Goal: Information Seeking & Learning: Check status

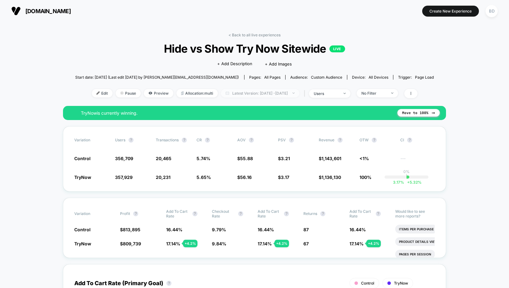
click at [298, 92] on span "Latest Version: [DATE] - [DATE]" at bounding box center [260, 93] width 78 height 8
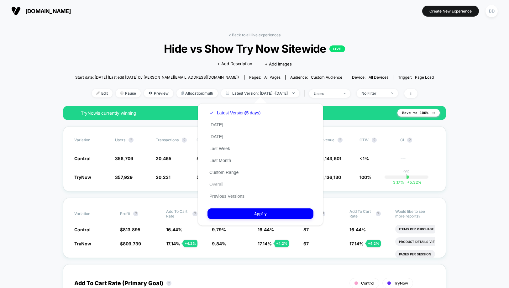
click at [219, 185] on button "Overall" at bounding box center [216, 184] width 18 height 6
click at [262, 213] on button "Apply" at bounding box center [260, 213] width 106 height 11
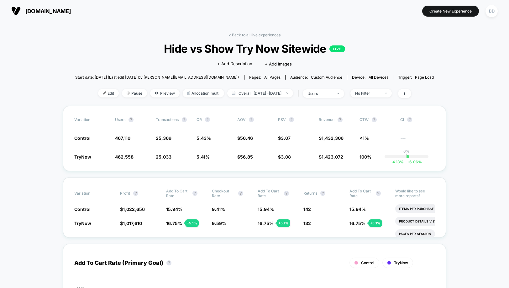
click at [293, 93] on span "Overall: [DATE] - [DATE]" at bounding box center [260, 93] width 66 height 8
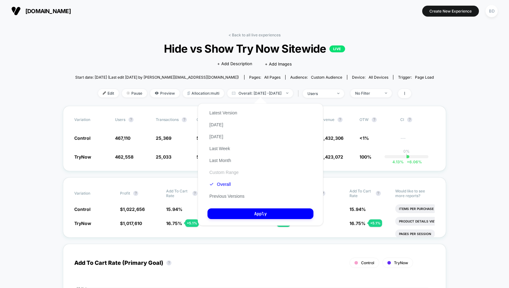
click at [220, 173] on button "Custom Range" at bounding box center [223, 172] width 33 height 6
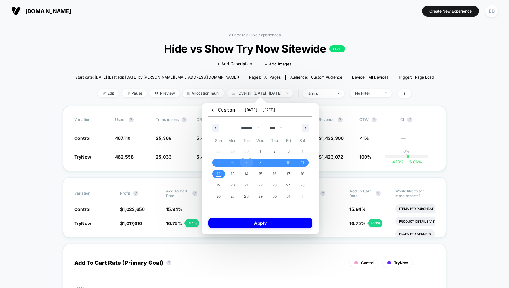
click at [246, 163] on span "7" at bounding box center [246, 162] width 2 height 11
click at [219, 173] on span "12" at bounding box center [218, 173] width 4 height 11
click at [259, 224] on button "Apply" at bounding box center [260, 223] width 104 height 10
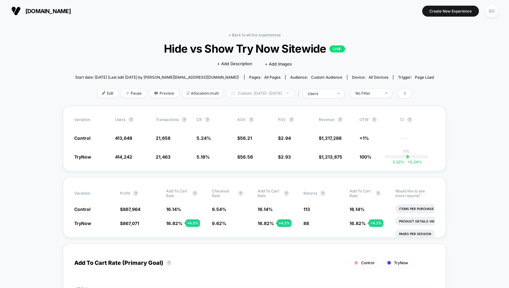
click at [268, 92] on span "Custom: [DATE] - [DATE]" at bounding box center [259, 93] width 67 height 8
select select "*"
select select "****"
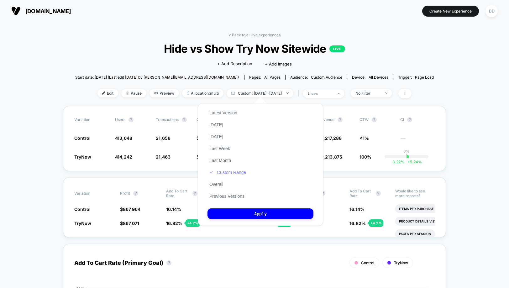
click at [233, 173] on button "Custom Range" at bounding box center [227, 172] width 40 height 6
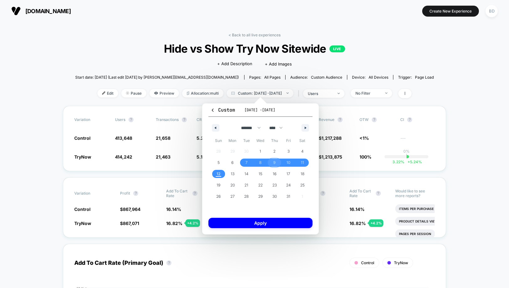
click at [273, 164] on span "9" at bounding box center [274, 162] width 2 height 11
click at [219, 172] on span "12" at bounding box center [218, 173] width 4 height 11
click at [257, 220] on button "Apply" at bounding box center [260, 223] width 104 height 10
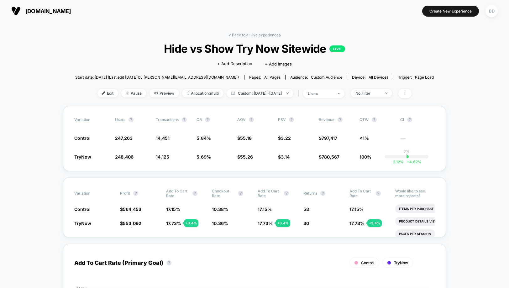
click at [308, 100] on div "< Back to all live experiences Hide vs Show Try Now Sitewide LIVE Click to edit…" at bounding box center [254, 69] width 359 height 73
click at [293, 94] on span "Custom: [DATE] - [DATE]" at bounding box center [259, 93] width 67 height 8
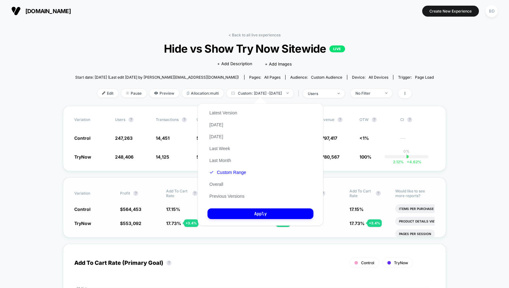
click at [331, 177] on div "Variation Profit ? Add To Cart Rate ? Checkout Rate ? Add To Cart Rate ? Return…" at bounding box center [254, 207] width 383 height 60
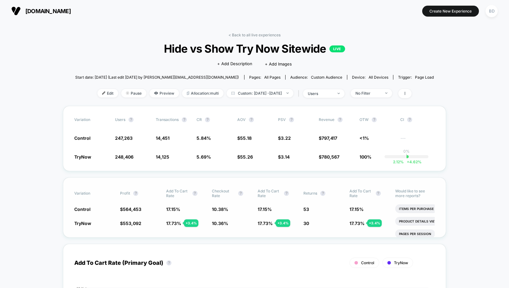
click at [230, 226] on div "Variation Profit ? Add To Cart Rate ? Checkout Rate ? Add To Cart Rate ? Return…" at bounding box center [254, 207] width 383 height 60
click at [287, 92] on span "Custom: [DATE] - [DATE]" at bounding box center [259, 93] width 67 height 8
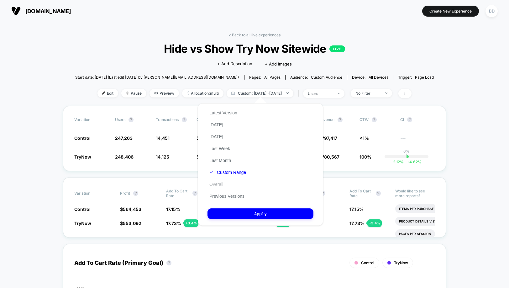
click at [218, 184] on button "Overall" at bounding box center [216, 184] width 18 height 6
click at [267, 214] on button "Apply" at bounding box center [260, 213] width 106 height 11
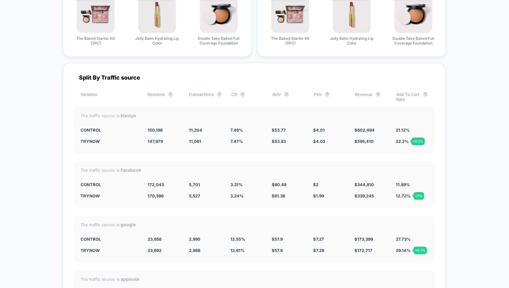
scroll to position [1665, 0]
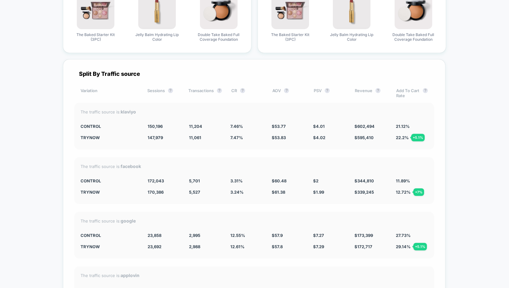
click at [255, 202] on div "Split By Traffic source Variation Sessions ? Transactions ? CR ? AOV ? PSV ? Re…" at bounding box center [254, 213] width 382 height 309
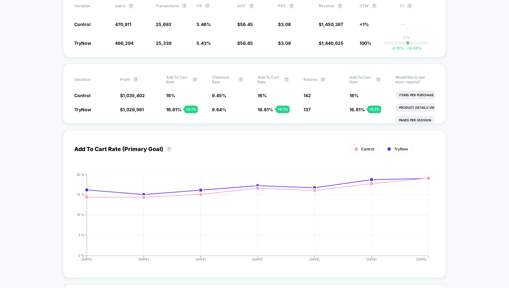
scroll to position [0, 0]
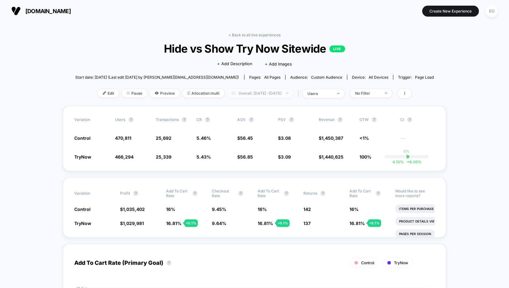
click at [286, 94] on span "Overall: [DATE] - [DATE]" at bounding box center [260, 93] width 66 height 8
select select "*"
select select "****"
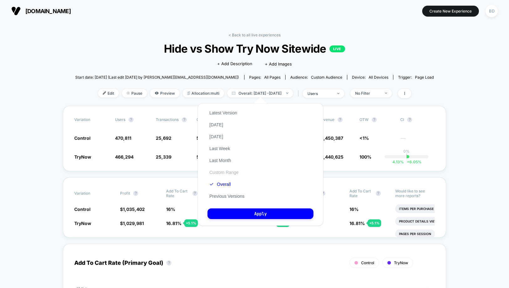
click at [228, 173] on button "Custom Range" at bounding box center [223, 172] width 33 height 6
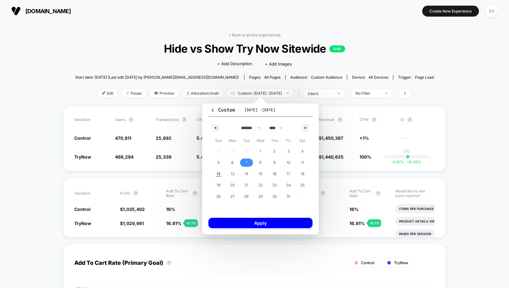
click at [245, 162] on span "7" at bounding box center [246, 162] width 14 height 8
click at [220, 173] on span "12" at bounding box center [218, 173] width 4 height 11
click at [257, 222] on button "Apply" at bounding box center [260, 223] width 104 height 10
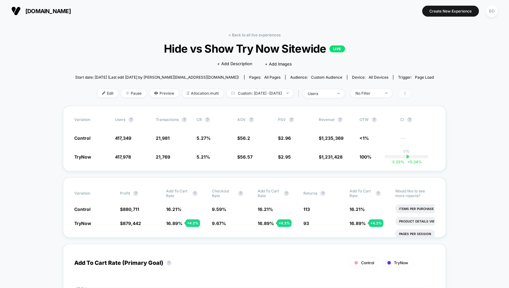
click at [410, 92] on span at bounding box center [404, 93] width 13 height 9
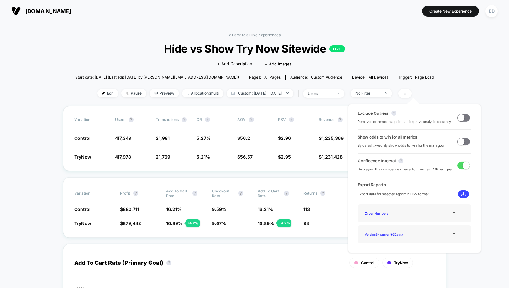
click at [458, 141] on span at bounding box center [460, 141] width 7 height 7
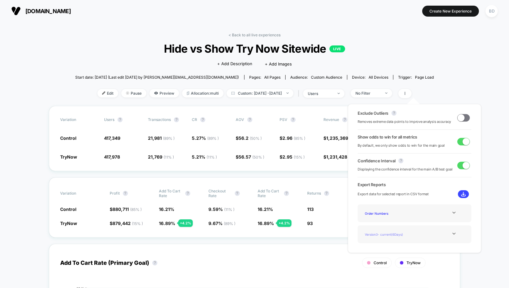
click at [408, 232] on div "Version 3 - current ( 6 Days)" at bounding box center [387, 234] width 50 height 8
click at [464, 143] on span at bounding box center [465, 141] width 7 height 7
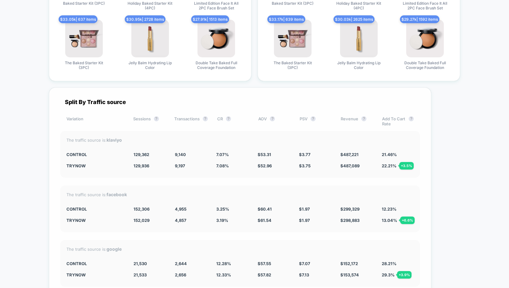
scroll to position [1643, 0]
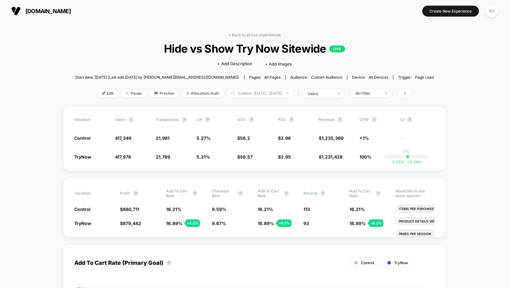
click at [270, 95] on span "Custom: [DATE] - [DATE]" at bounding box center [259, 93] width 67 height 8
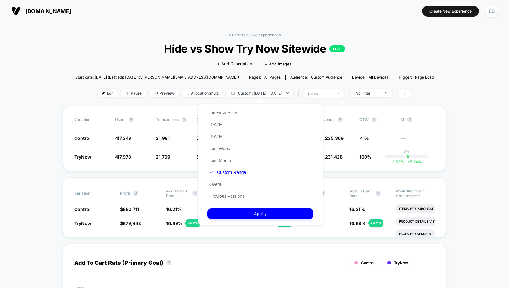
click at [254, 9] on section at bounding box center [254, 11] width 160 height 16
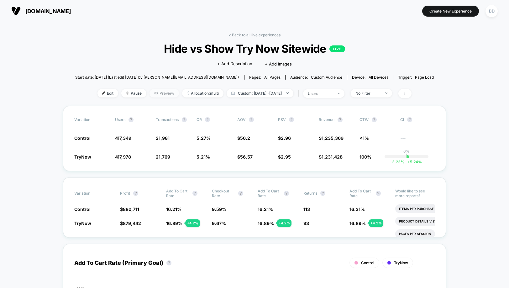
click at [149, 93] on span "Preview" at bounding box center [163, 93] width 29 height 8
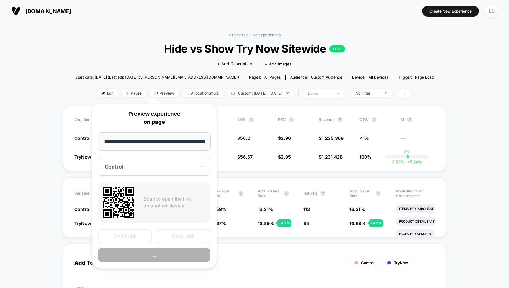
click at [150, 161] on div "Control" at bounding box center [154, 166] width 112 height 19
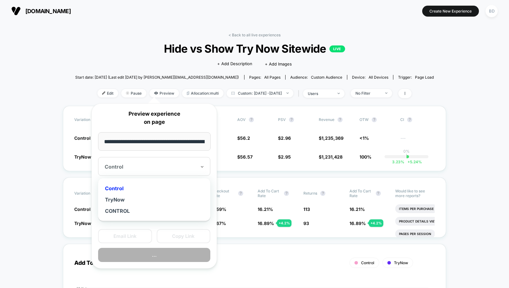
click at [128, 195] on div "TryNow" at bounding box center [154, 199] width 106 height 11
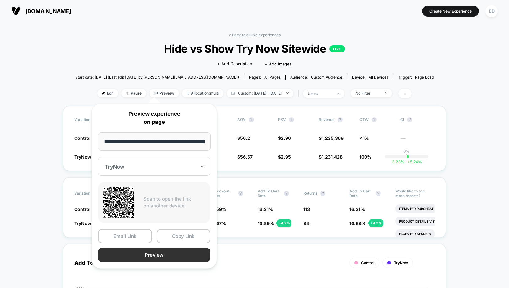
click at [152, 253] on button "Preview" at bounding box center [154, 255] width 112 height 14
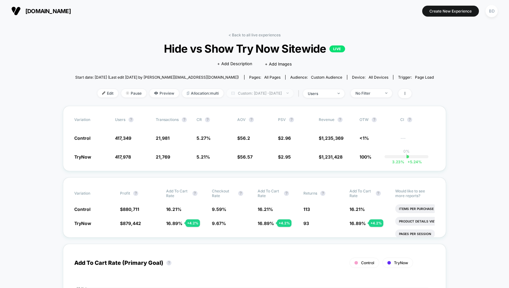
click at [280, 91] on span "Custom: [DATE] - [DATE]" at bounding box center [259, 93] width 67 height 8
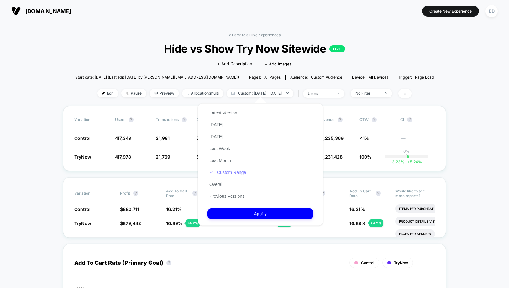
click at [225, 170] on button "Custom Range" at bounding box center [227, 172] width 40 height 6
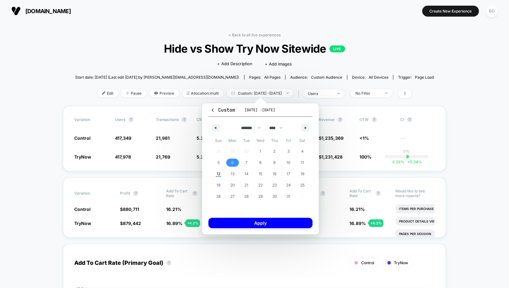
click at [233, 160] on span "6" at bounding box center [232, 162] width 2 height 11
click at [300, 163] on span "11" at bounding box center [302, 162] width 14 height 8
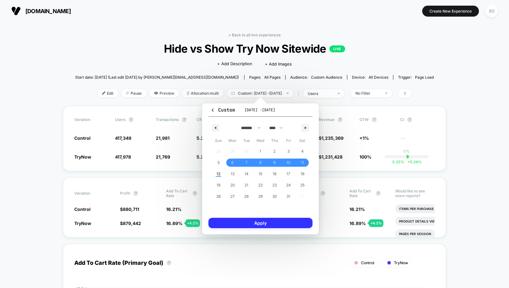
click at [261, 224] on button "Apply" at bounding box center [260, 223] width 104 height 10
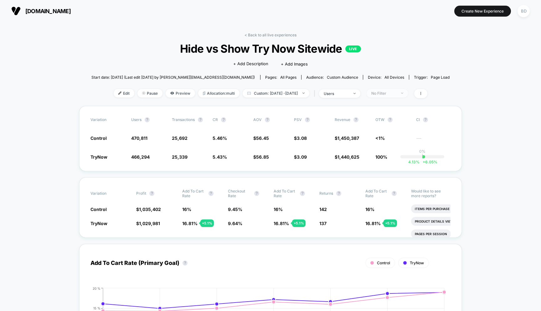
click at [408, 91] on span "No Filter" at bounding box center [387, 93] width 41 height 8
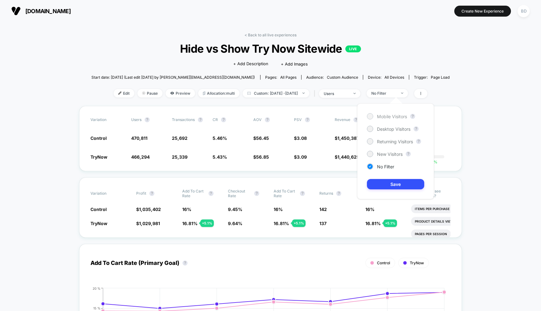
click at [371, 117] on div at bounding box center [370, 116] width 5 height 5
click at [397, 186] on button "Save" at bounding box center [395, 184] width 57 height 10
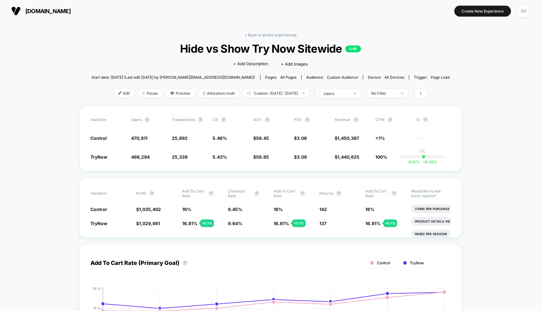
scroll to position [0, 0]
click at [395, 92] on div "No Filter" at bounding box center [383, 93] width 25 height 5
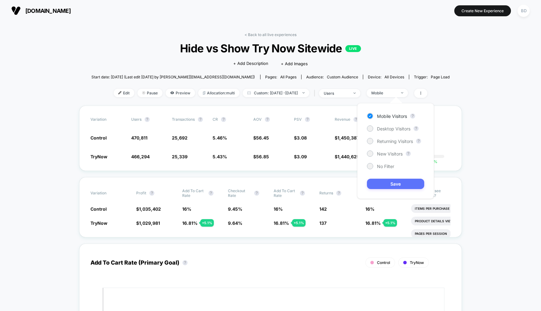
click at [408, 183] on button "Save" at bounding box center [395, 184] width 57 height 10
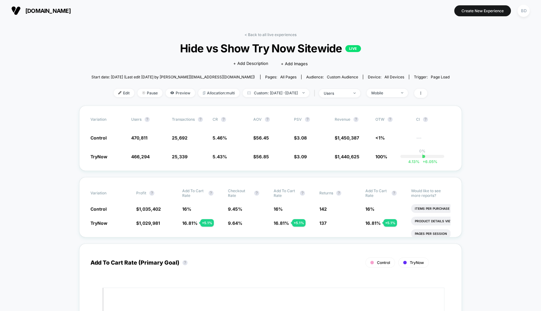
click at [407, 90] on span "Mobile" at bounding box center [387, 93] width 41 height 8
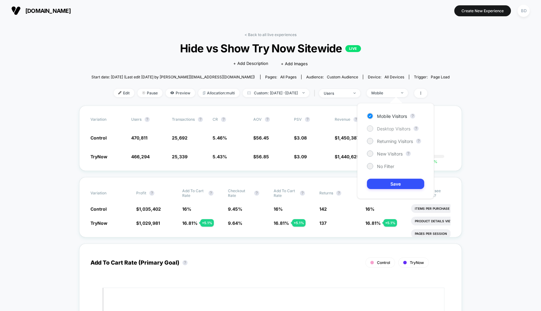
click at [381, 128] on span "Desktop Visitors" at bounding box center [394, 128] width 34 height 5
click at [397, 182] on button "Save" at bounding box center [395, 184] width 57 height 10
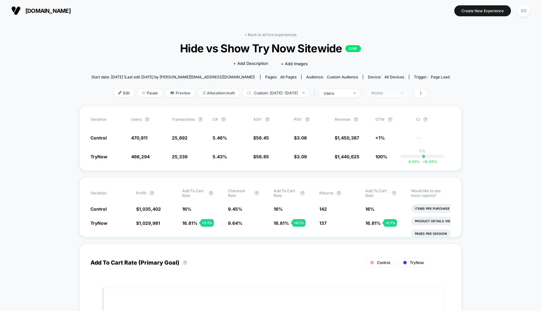
click at [396, 91] on div "Mobile" at bounding box center [383, 93] width 25 height 5
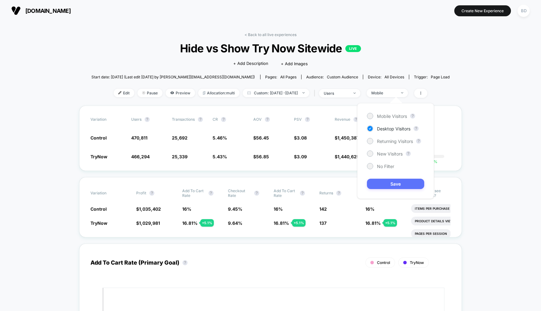
click at [389, 182] on button "Save" at bounding box center [395, 184] width 57 height 10
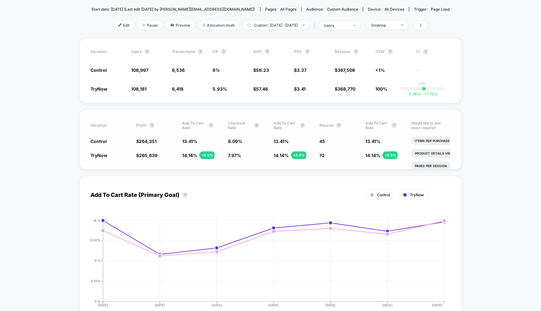
scroll to position [34, 0]
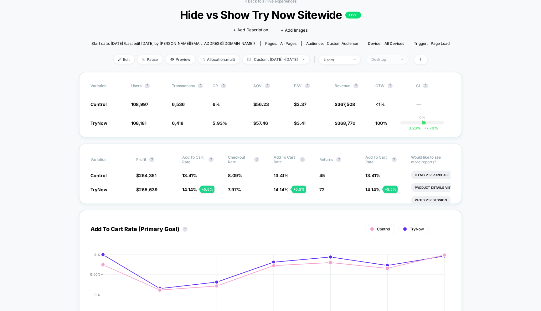
click at [403, 59] on img at bounding box center [402, 59] width 2 height 1
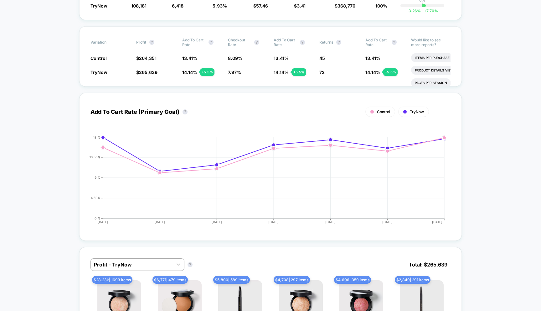
scroll to position [0, 0]
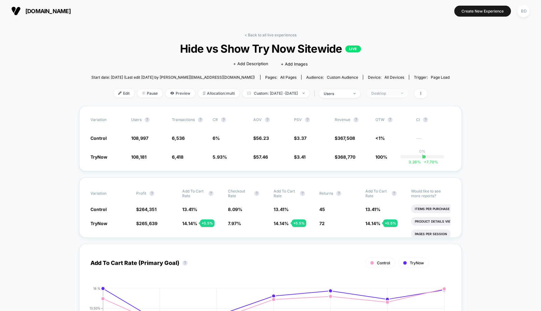
click at [397, 92] on div "Desktop" at bounding box center [383, 93] width 25 height 5
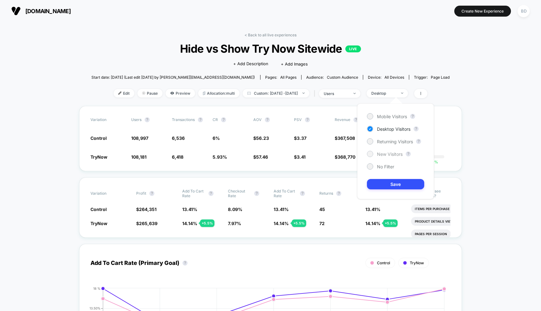
click at [382, 156] on span "New Visitors" at bounding box center [390, 153] width 26 height 5
click at [393, 184] on button "Save" at bounding box center [395, 184] width 57 height 10
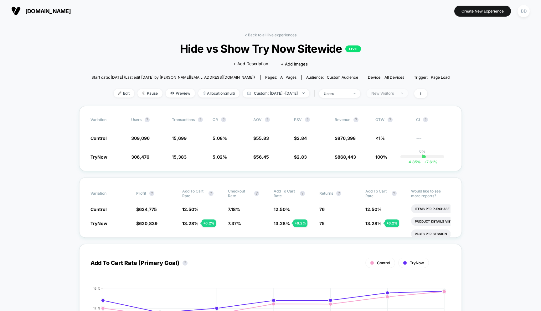
click at [406, 89] on span "New Visitors" at bounding box center [387, 93] width 41 height 8
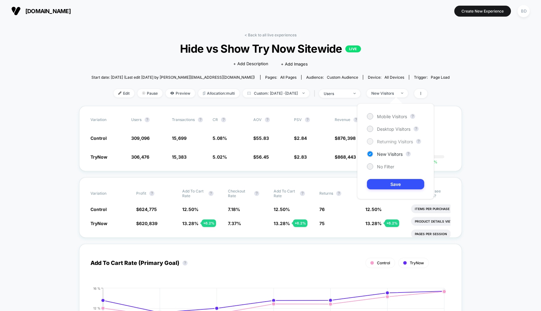
click at [383, 141] on span "Returning Visitors" at bounding box center [395, 141] width 36 height 5
click at [389, 181] on button "Save" at bounding box center [395, 184] width 57 height 10
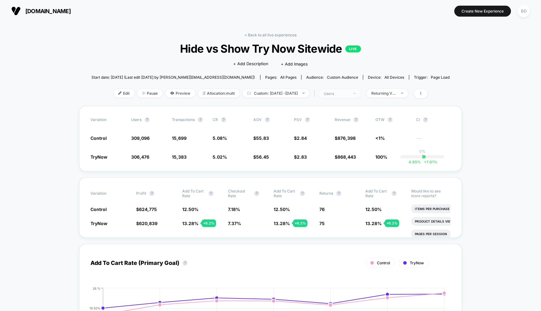
click at [360, 93] on span "users" at bounding box center [339, 93] width 41 height 8
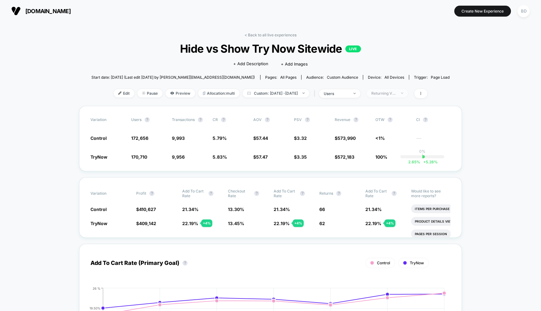
click at [394, 96] on span "Returning Visitors" at bounding box center [387, 93] width 41 height 8
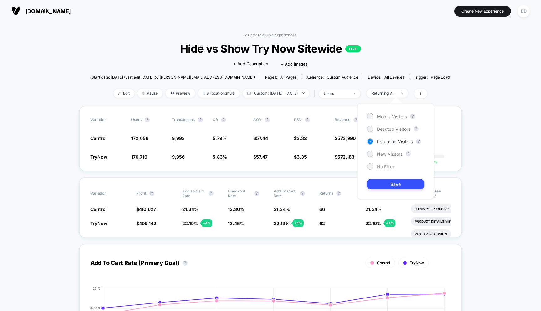
click at [382, 168] on span "No Filter" at bounding box center [385, 166] width 17 height 5
click at [391, 179] on button "Save" at bounding box center [395, 184] width 57 height 10
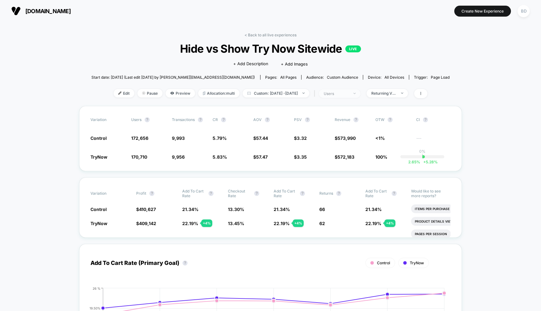
click at [360, 95] on span "users" at bounding box center [339, 93] width 41 height 8
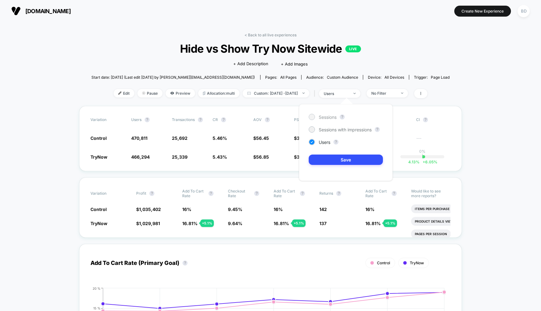
click at [322, 116] on span "Sessions" at bounding box center [328, 116] width 18 height 5
click at [338, 159] on button "Save" at bounding box center [346, 159] width 74 height 10
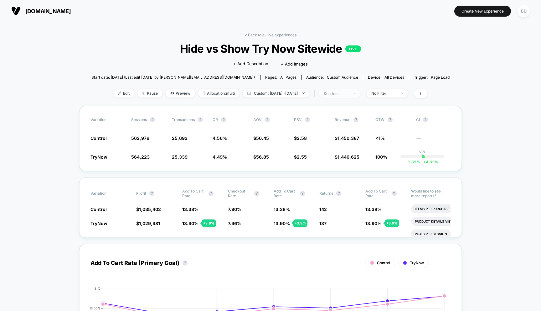
click at [349, 93] on div "sessions" at bounding box center [336, 93] width 25 height 5
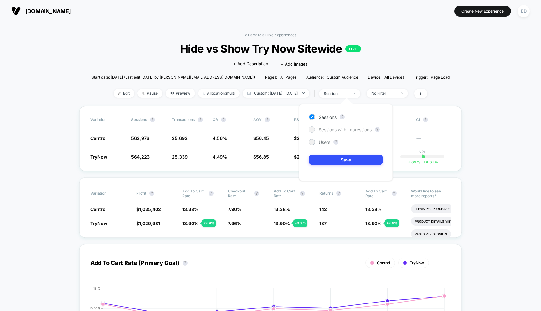
click at [340, 128] on span "Sessions with impressions" at bounding box center [345, 129] width 53 height 5
click at [344, 160] on button "Save" at bounding box center [346, 159] width 74 height 10
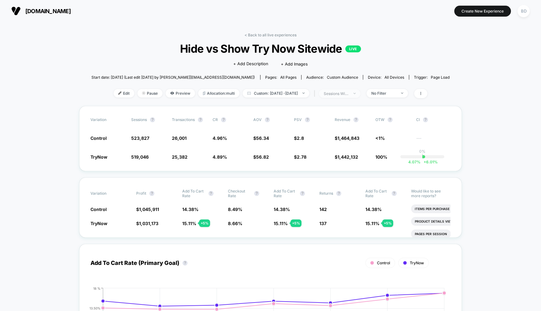
click at [349, 92] on div "sessions with impression" at bounding box center [336, 93] width 25 height 5
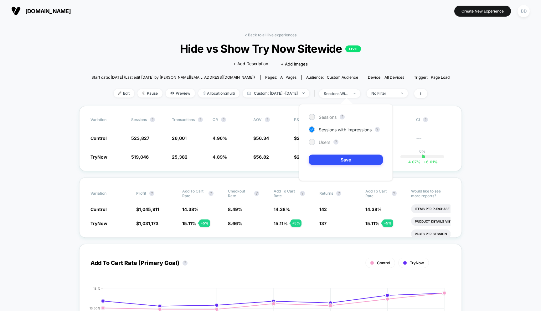
click at [322, 142] on span "Users" at bounding box center [325, 141] width 12 height 5
click at [331, 162] on button "Save" at bounding box center [346, 159] width 74 height 10
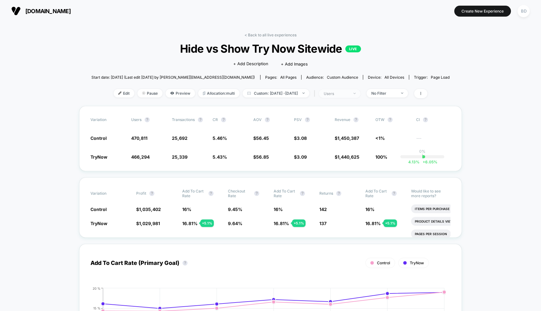
click at [355, 91] on span "users" at bounding box center [339, 93] width 41 height 8
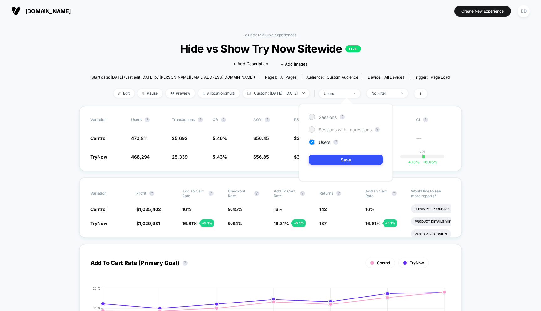
click at [329, 128] on span "Sessions with impressions" at bounding box center [345, 129] width 53 height 5
click at [335, 164] on button "Save" at bounding box center [346, 159] width 74 height 10
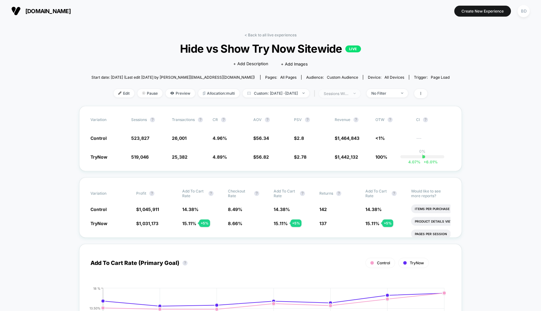
click at [349, 93] on div "sessions with impression" at bounding box center [336, 93] width 25 height 5
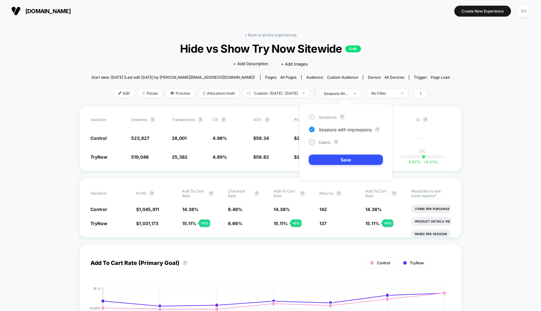
click at [327, 117] on span "Sessions" at bounding box center [328, 116] width 18 height 5
click at [344, 158] on button "Save" at bounding box center [346, 159] width 74 height 10
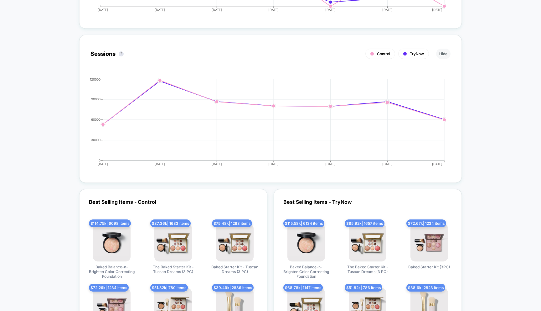
scroll to position [1309, 0]
